Goal: Information Seeking & Learning: Learn about a topic

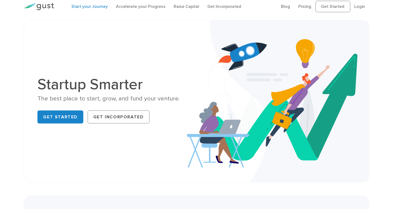
click at [104, 6] on link "Start your Journey" at bounding box center [89, 6] width 36 height 5
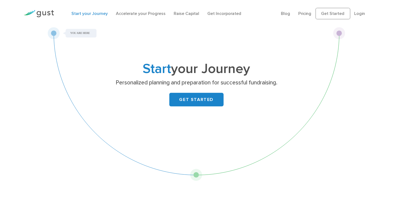
click at [193, 16] on li "Raise Capital" at bounding box center [187, 13] width 26 height 7
click at [192, 13] on link "Raise Capital" at bounding box center [187, 13] width 26 height 5
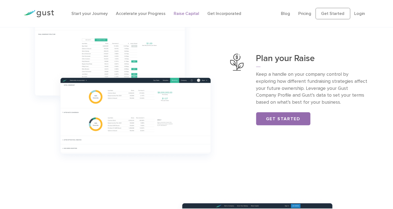
scroll to position [198, 0]
